Goal: Information Seeking & Learning: Learn about a topic

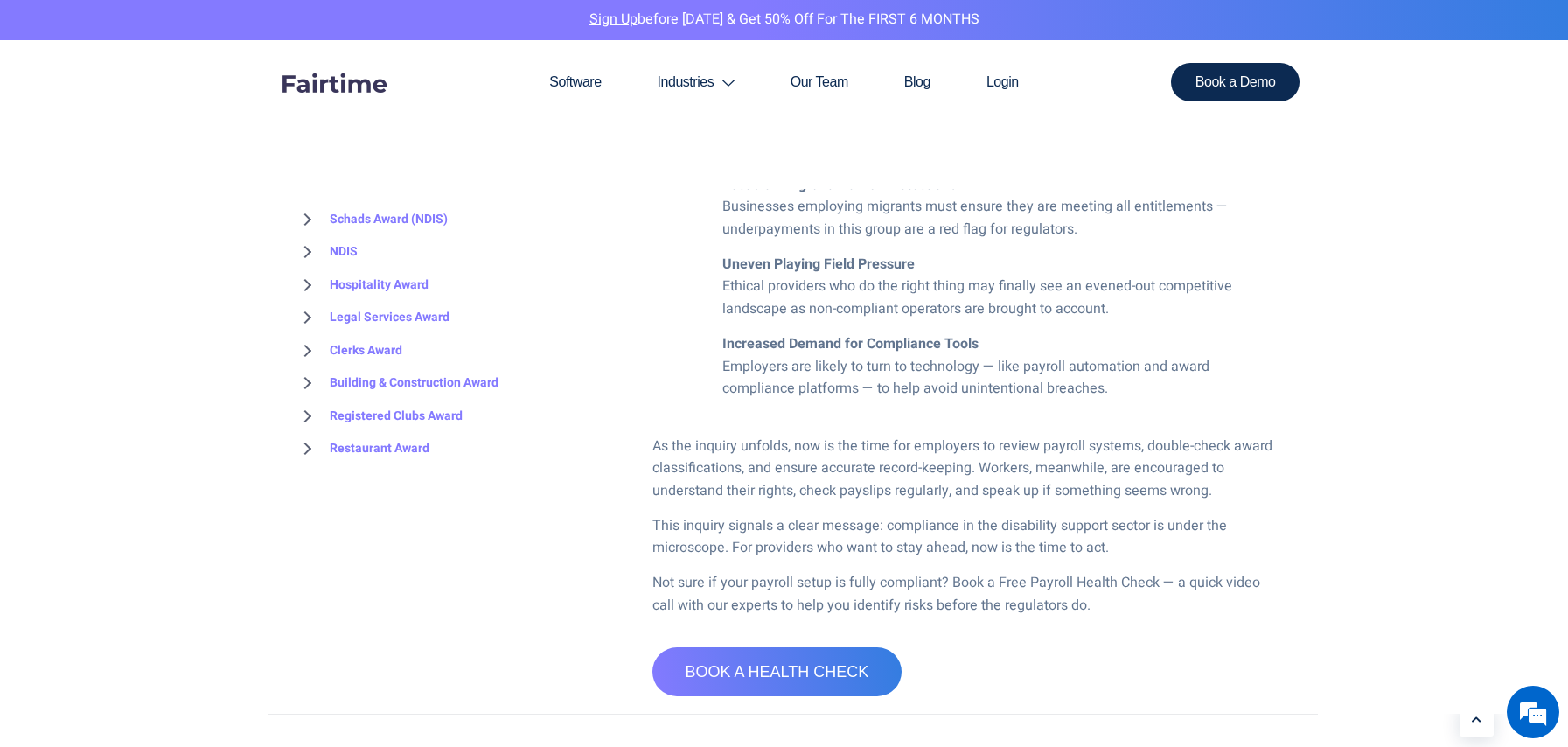
scroll to position [1575, 0]
click at [411, 232] on link "Schads Award (NDIS)" at bounding box center [371, 220] width 153 height 34
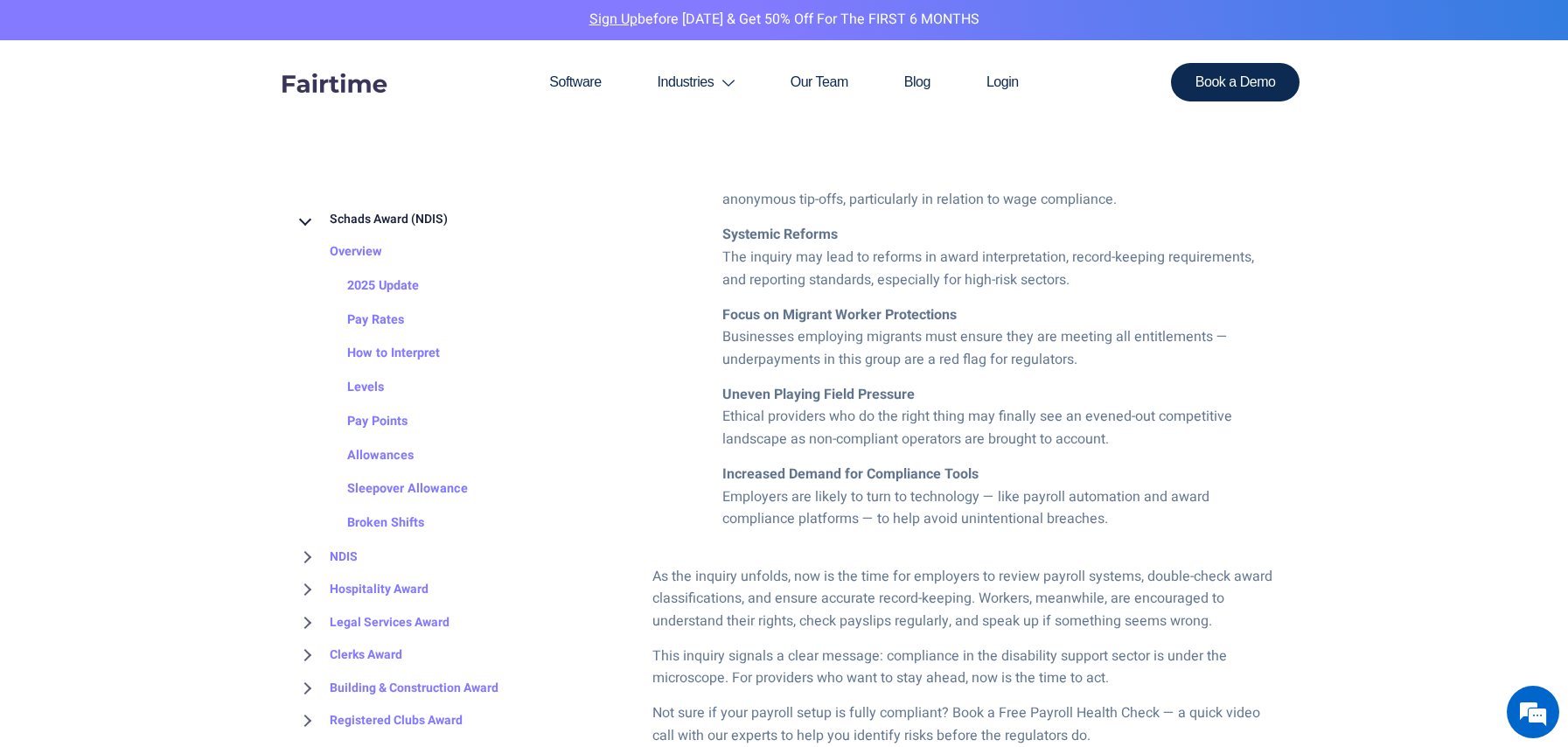
scroll to position [1399, 0]
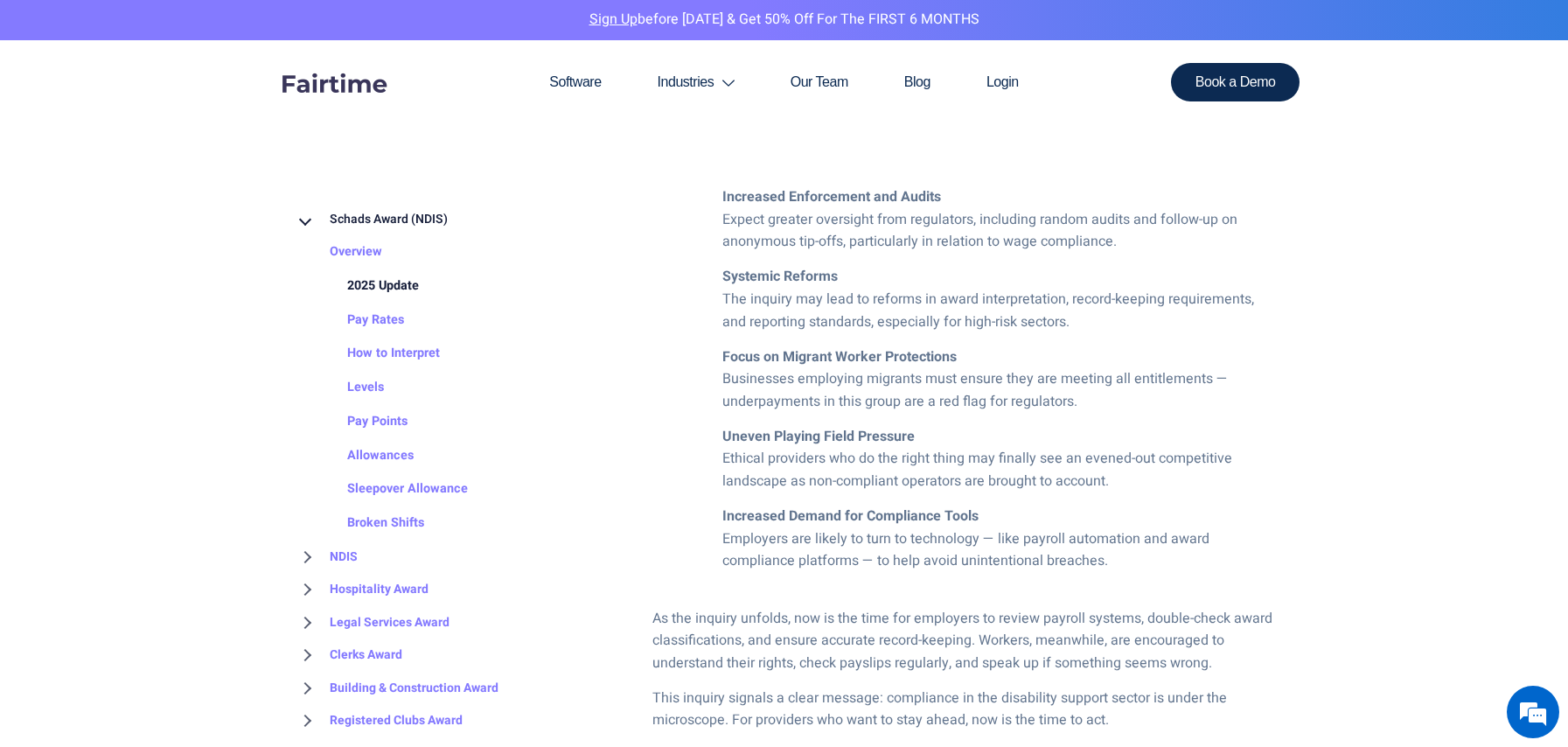
click at [410, 292] on link "2025 Update" at bounding box center [365, 286] width 106 height 34
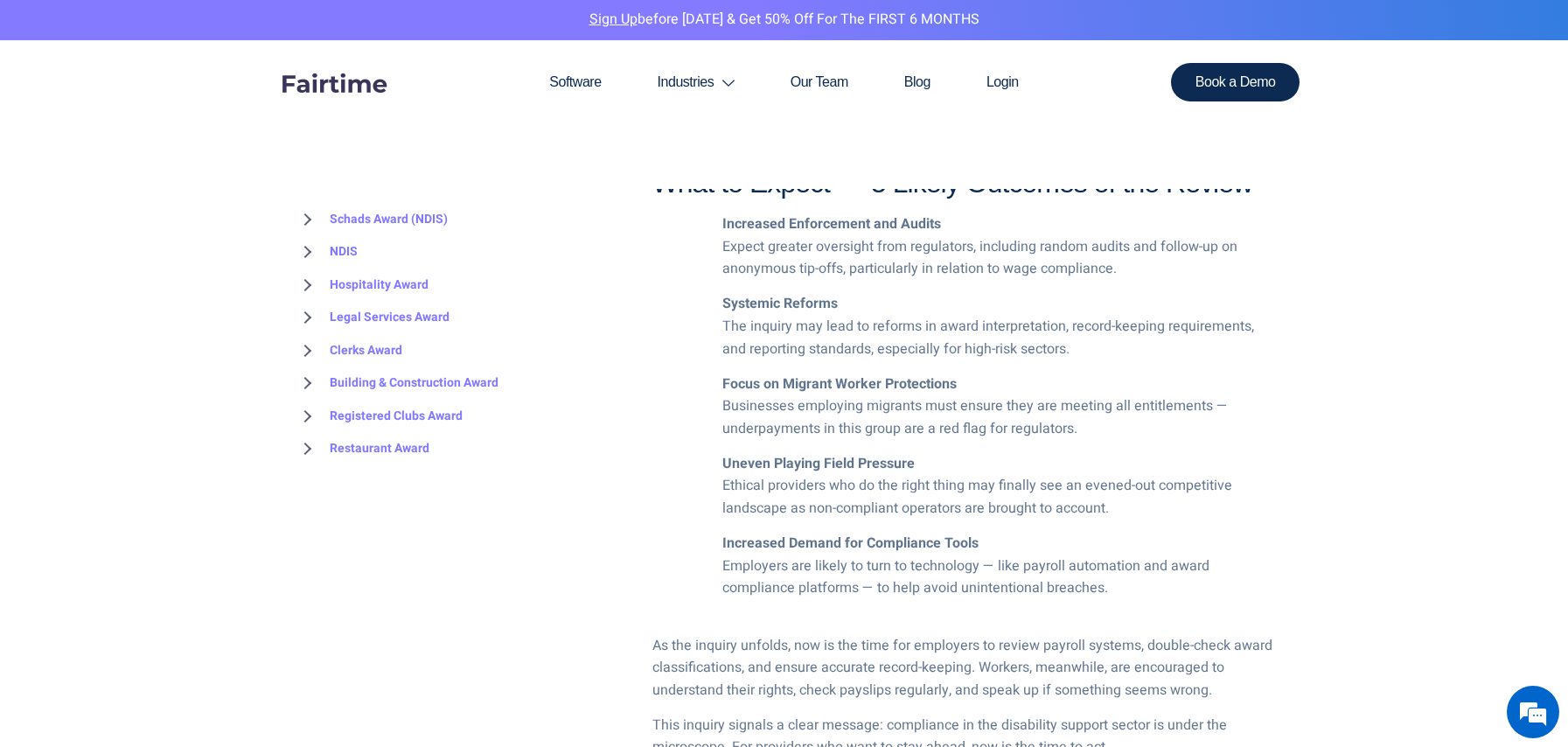
scroll to position [1399, 0]
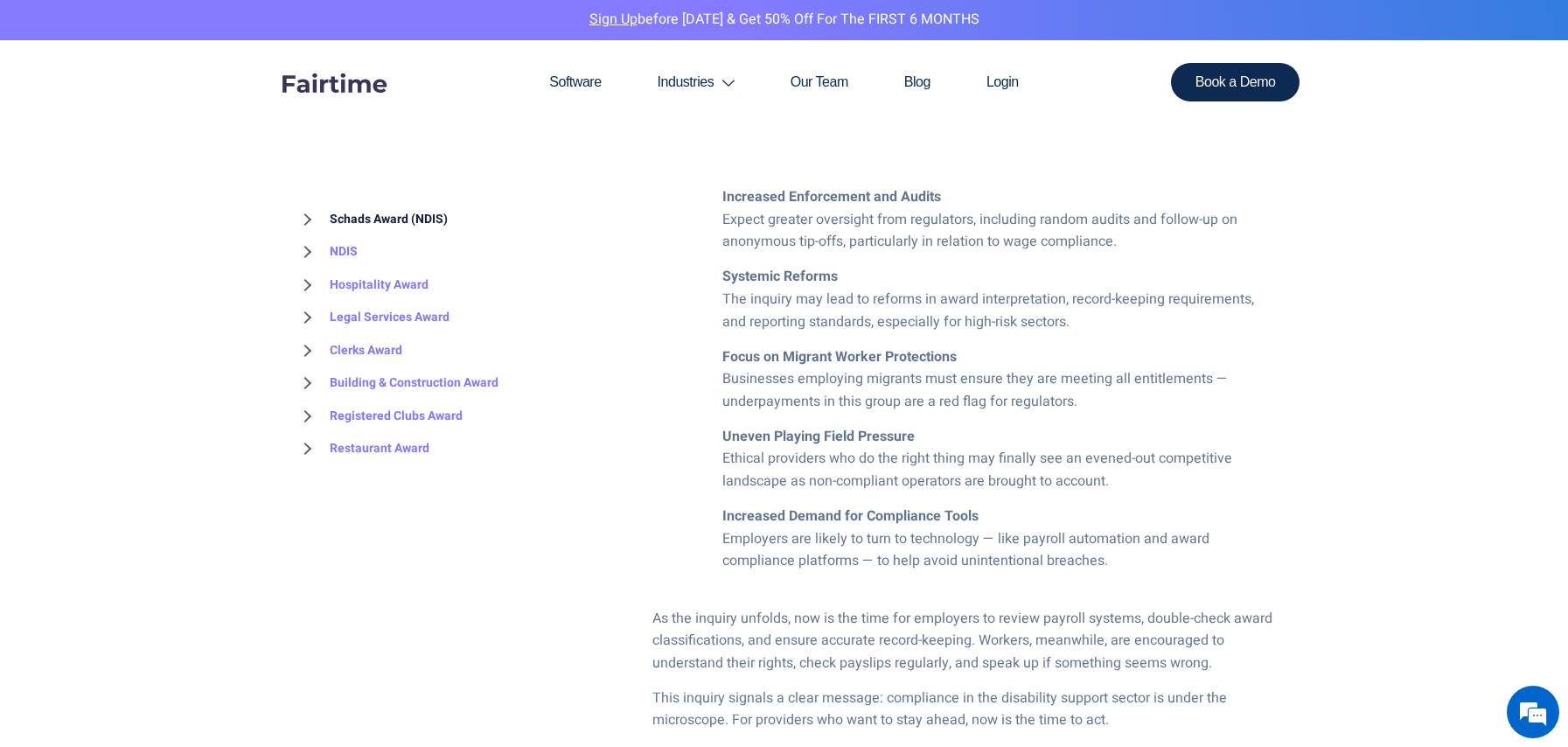
click at [338, 217] on link "Schads Award (NDIS)" at bounding box center [371, 220] width 153 height 34
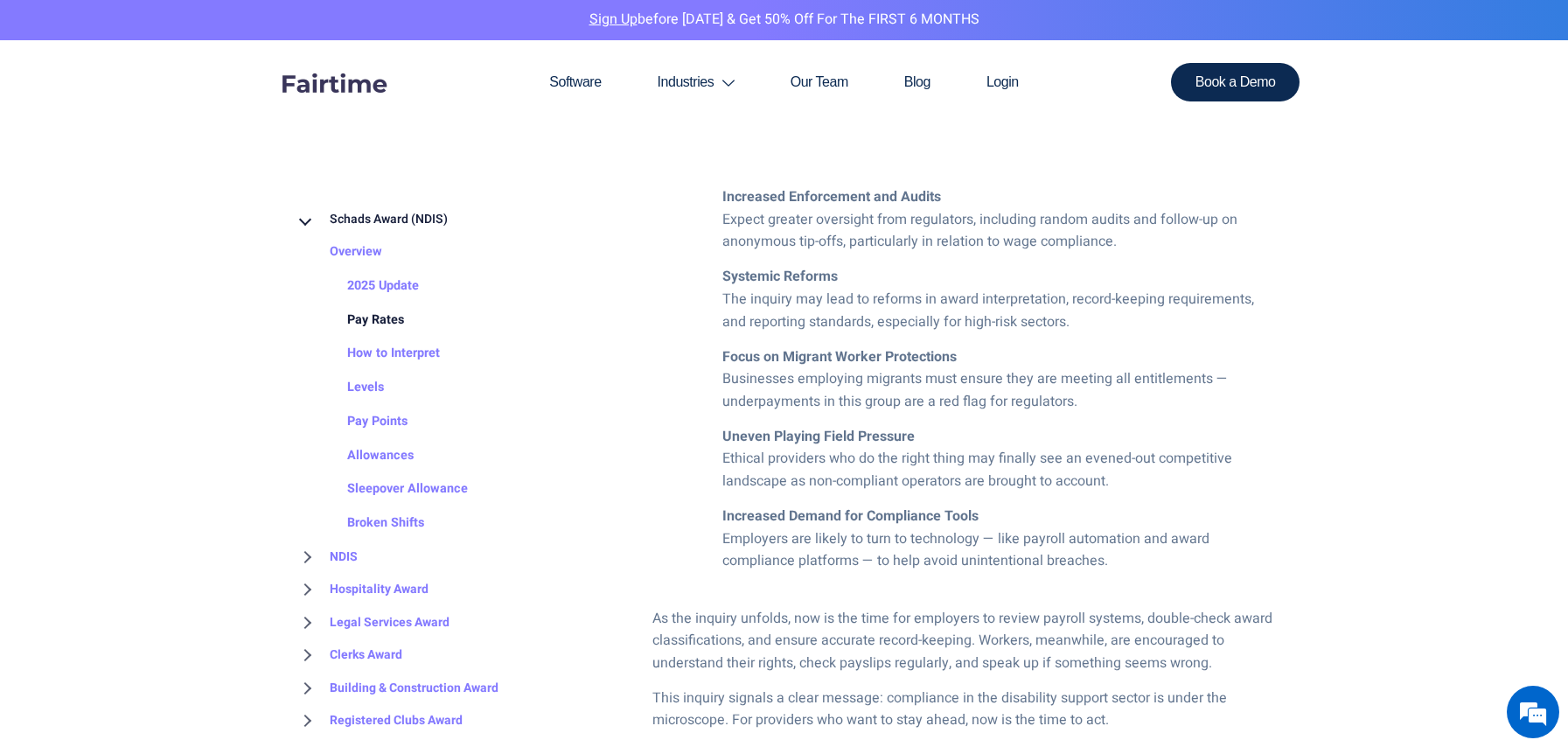
click at [372, 320] on link "Pay Rates" at bounding box center [358, 320] width 92 height 34
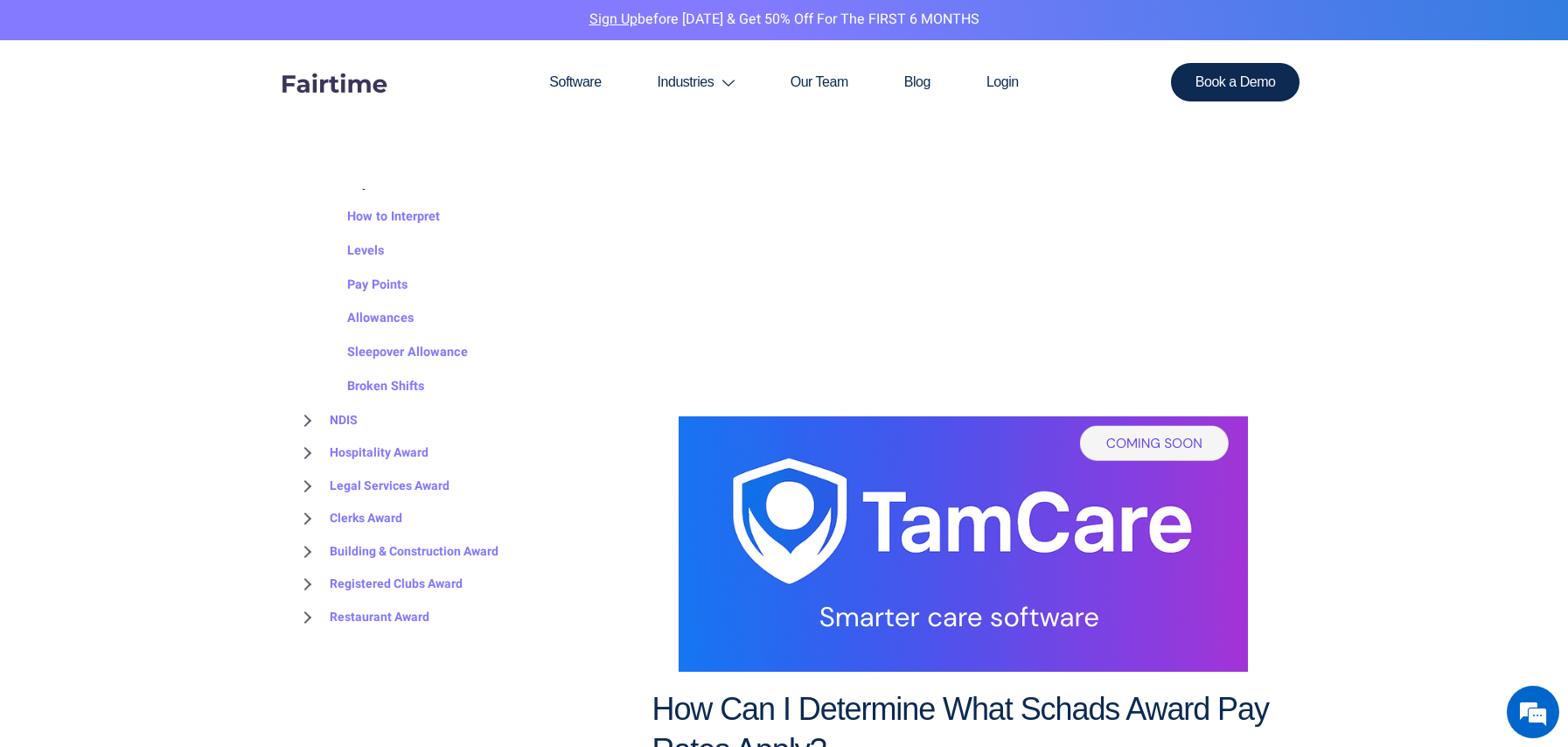
scroll to position [1049, 0]
